Goal: Navigation & Orientation: Find specific page/section

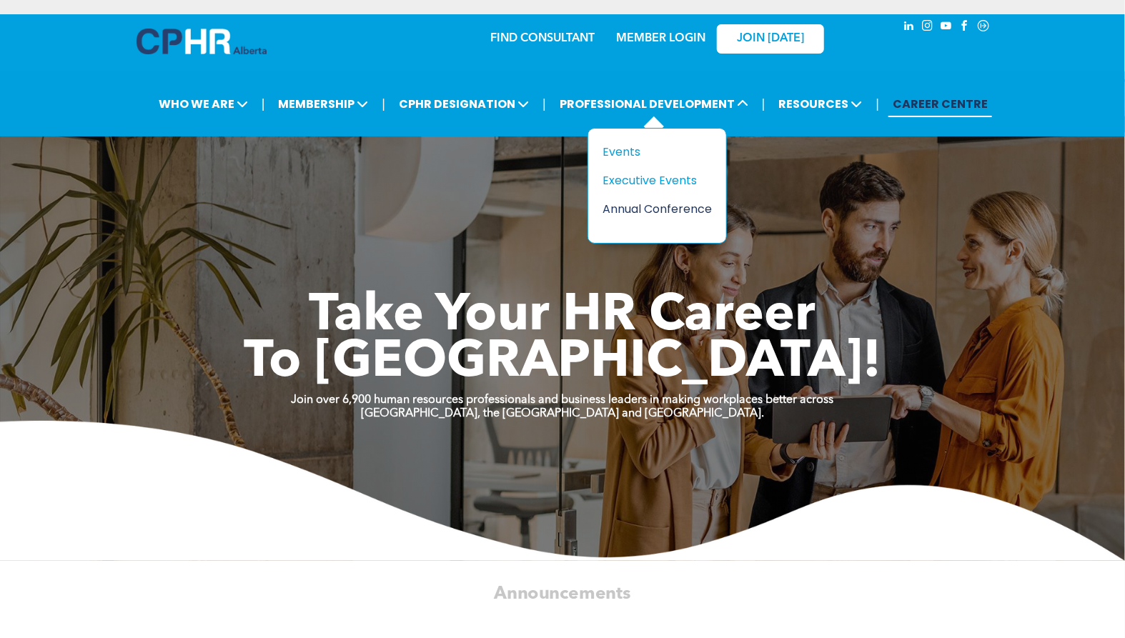
click at [639, 209] on div "Annual Conference" at bounding box center [652, 209] width 99 height 18
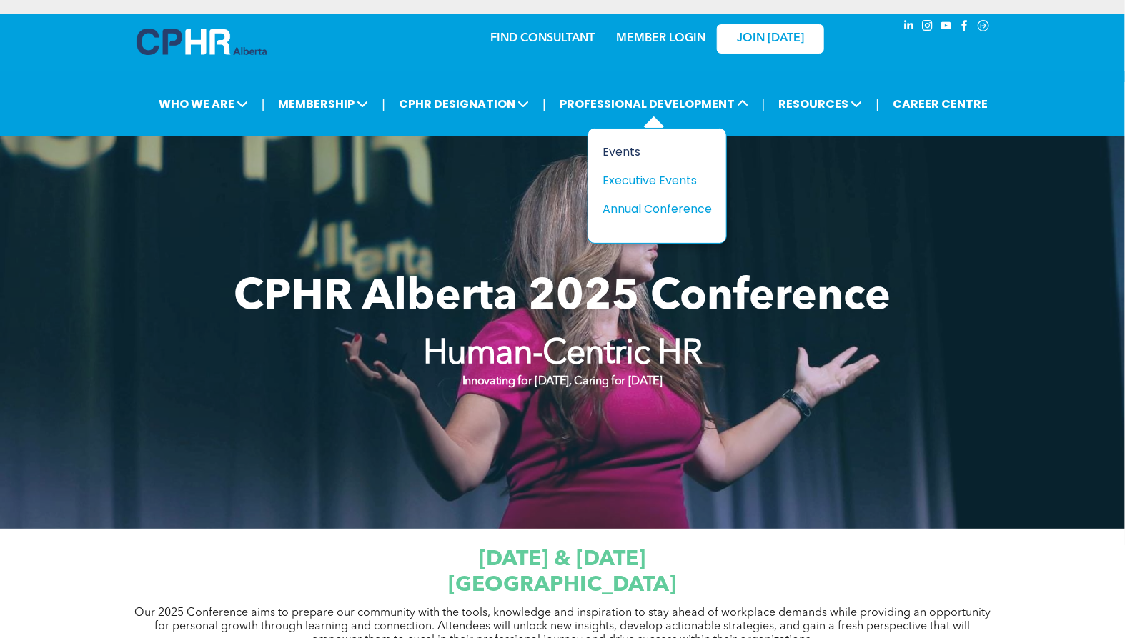
click at [629, 154] on div "Events" at bounding box center [652, 152] width 99 height 18
